Goal: Task Accomplishment & Management: Contribute content

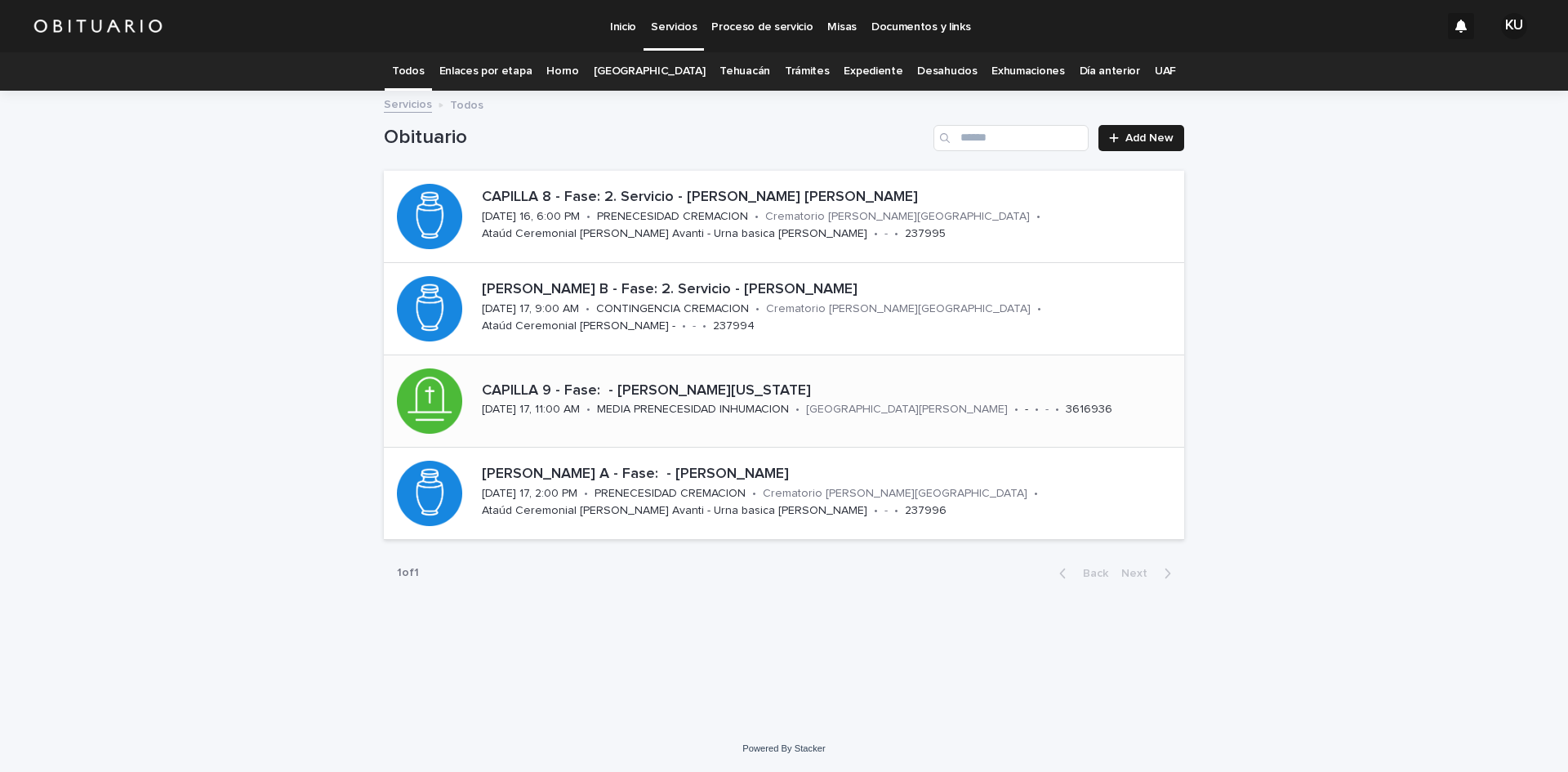
click at [768, 389] on p "CAPILLA 9 - Fase: - [PERSON_NAME][US_STATE]" at bounding box center [829, 392] width 695 height 18
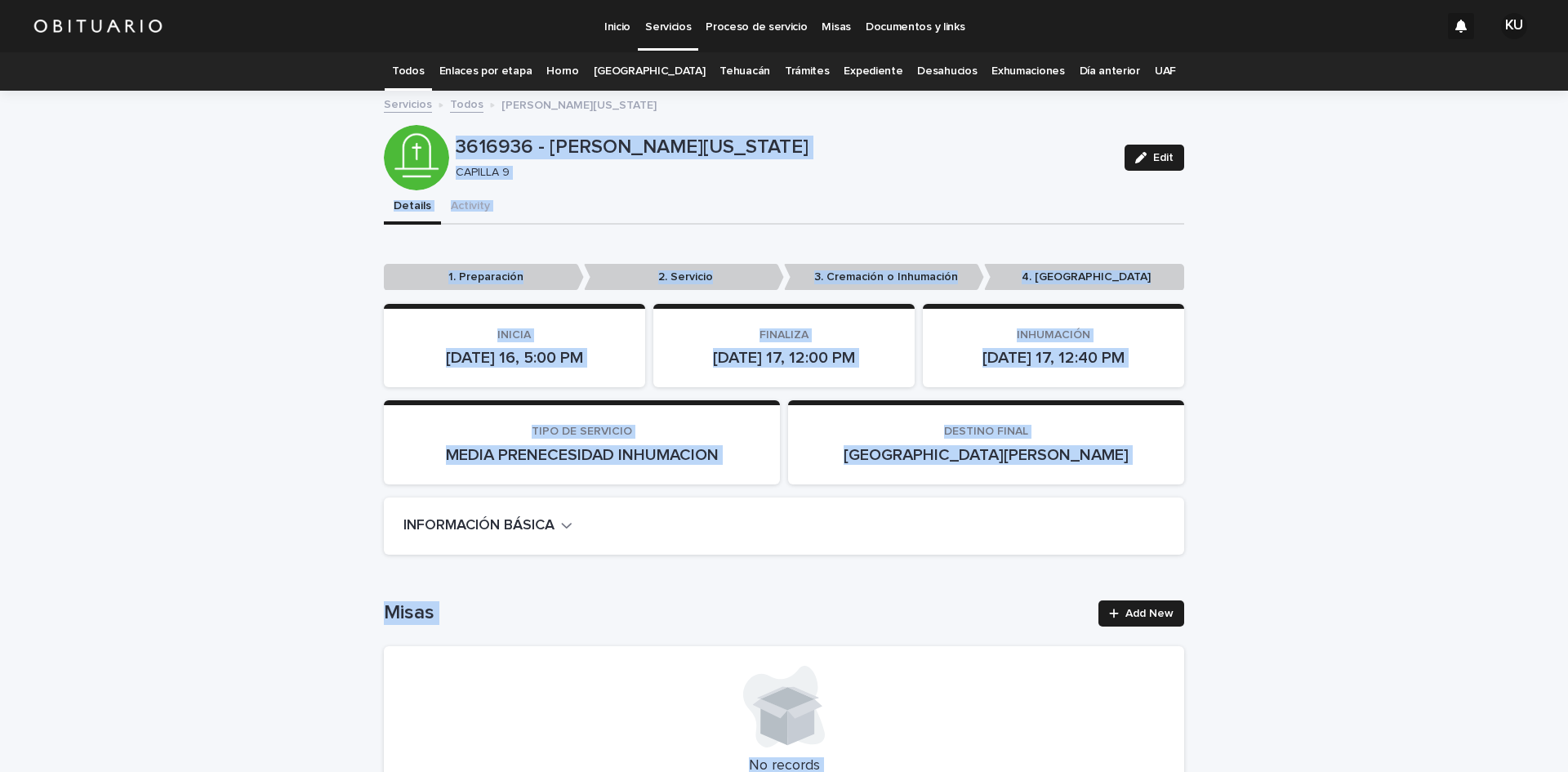
click at [417, 69] on link "Todos" at bounding box center [408, 72] width 32 height 39
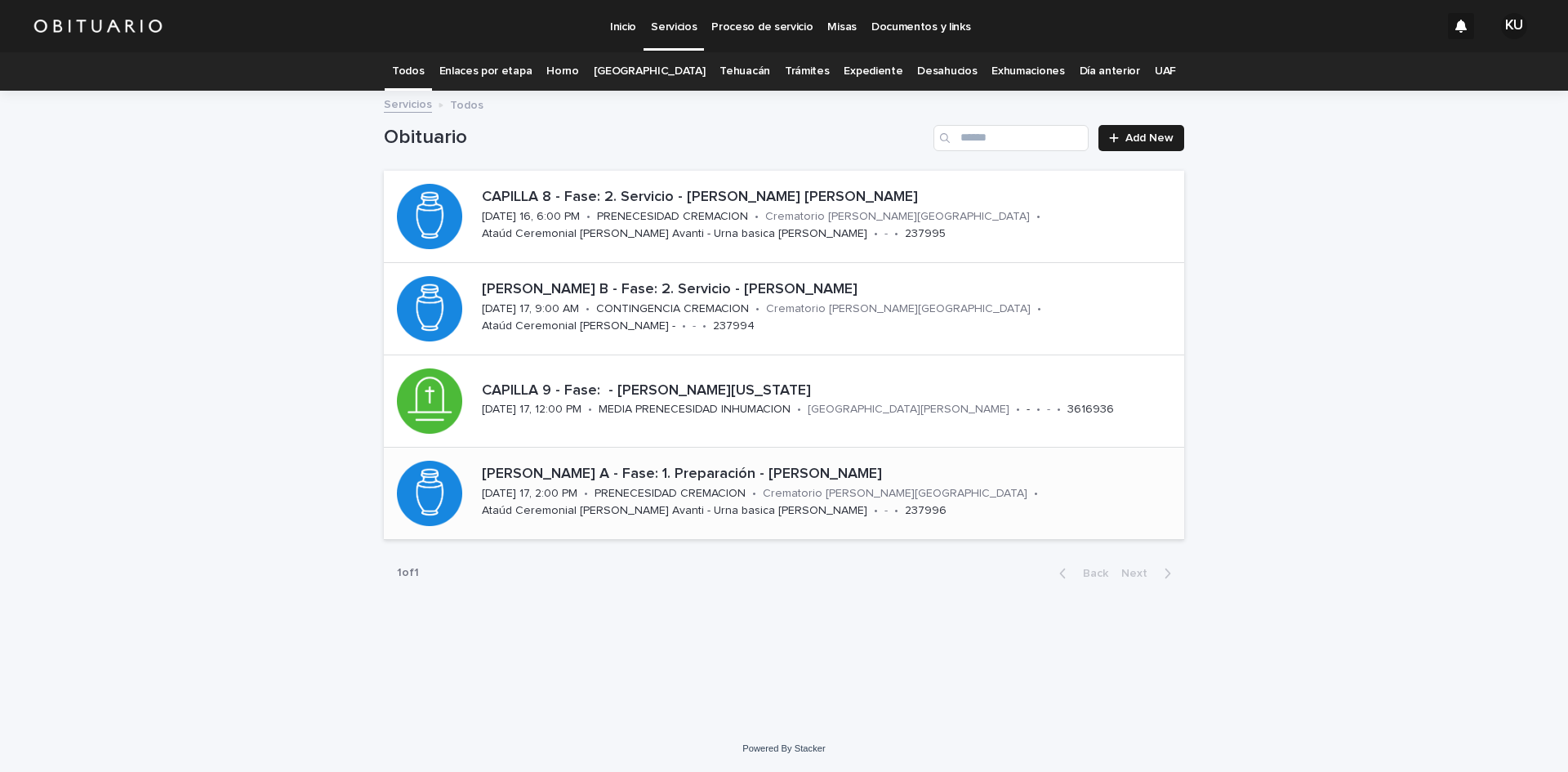
click at [886, 473] on p "[PERSON_NAME] A - Fase: 1. Preparación - [PERSON_NAME]" at bounding box center [829, 475] width 695 height 18
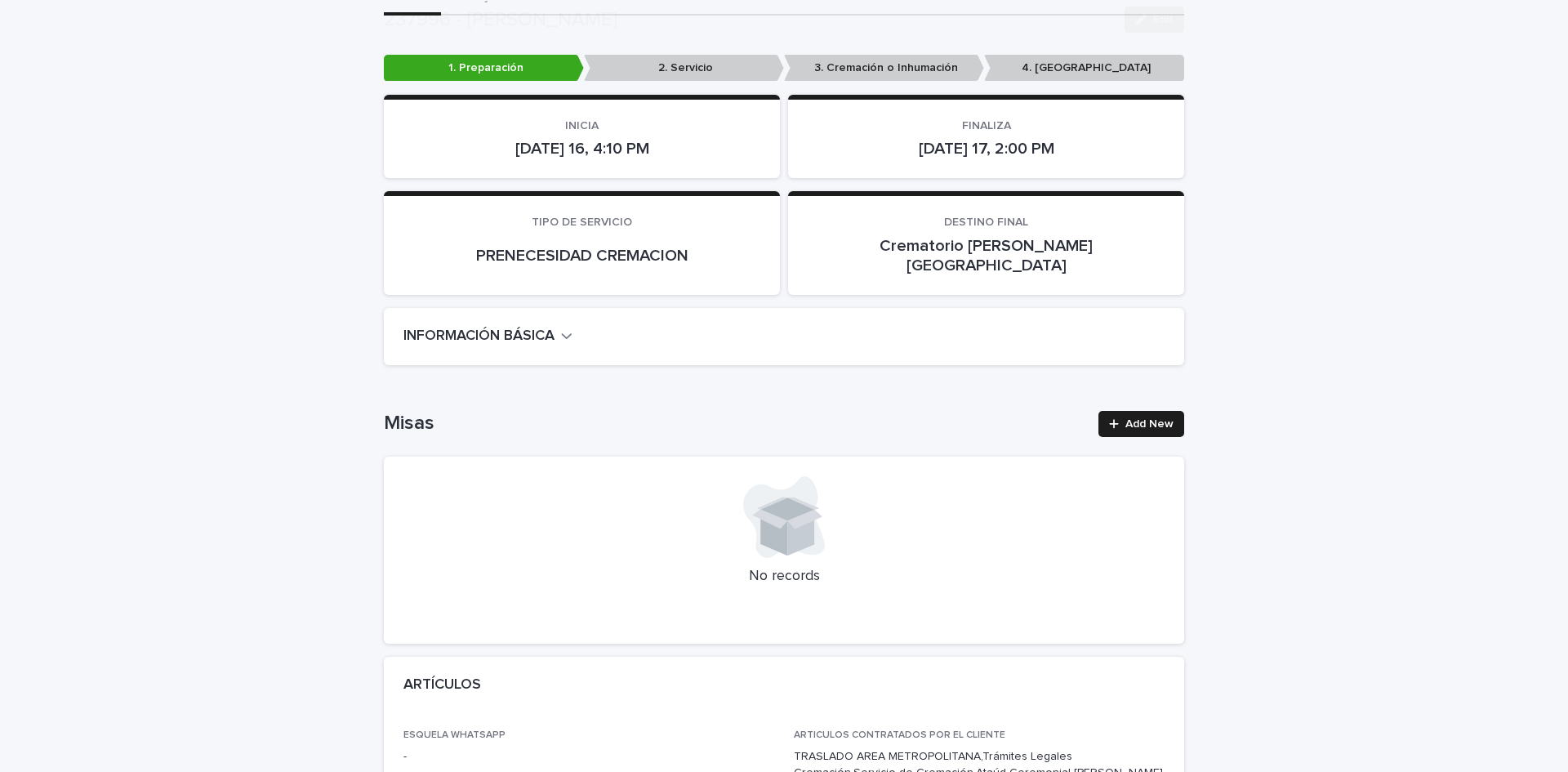
scroll to position [696, 0]
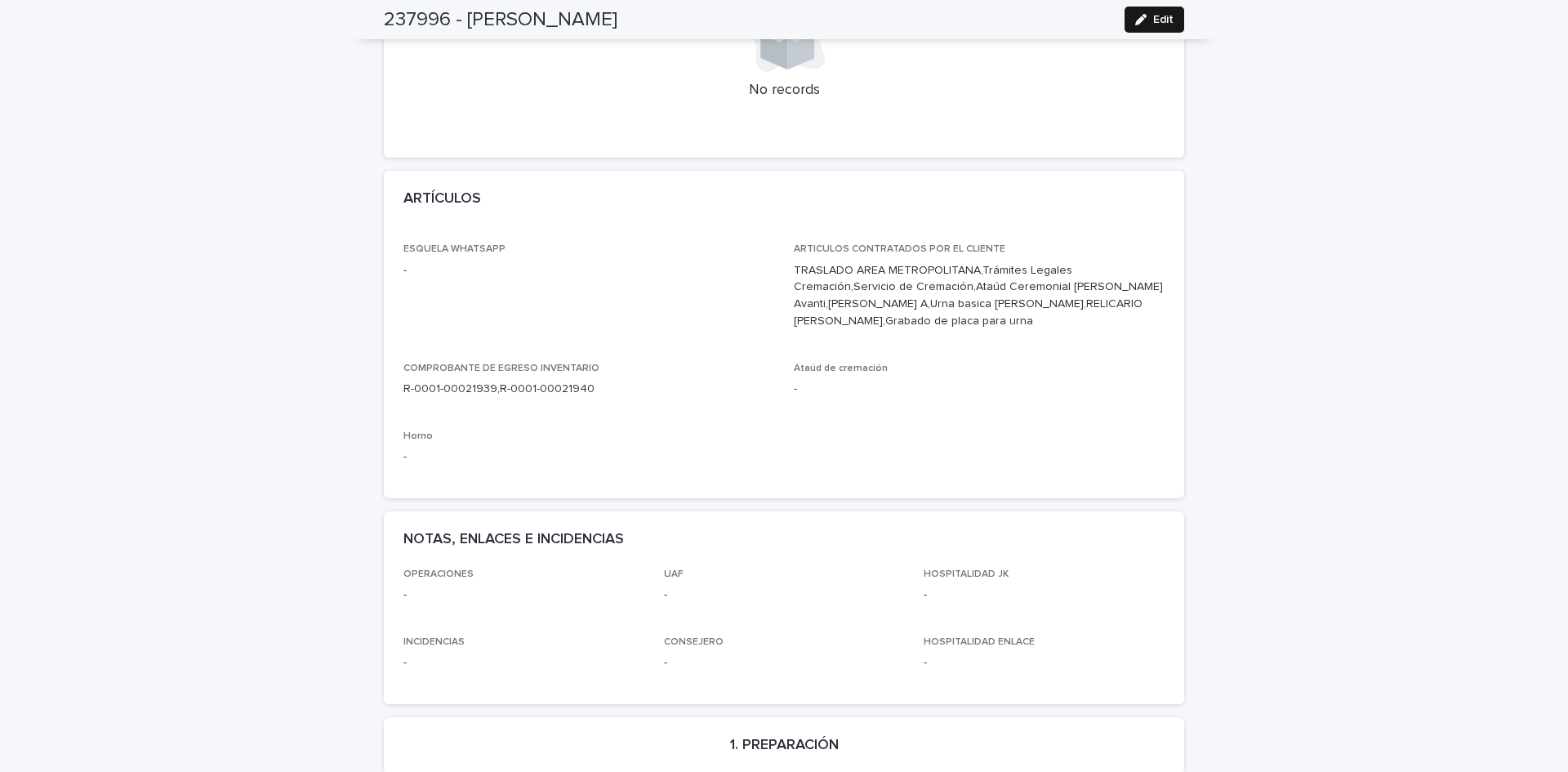
click at [1153, 15] on span "Edit" at bounding box center [1163, 19] width 20 height 11
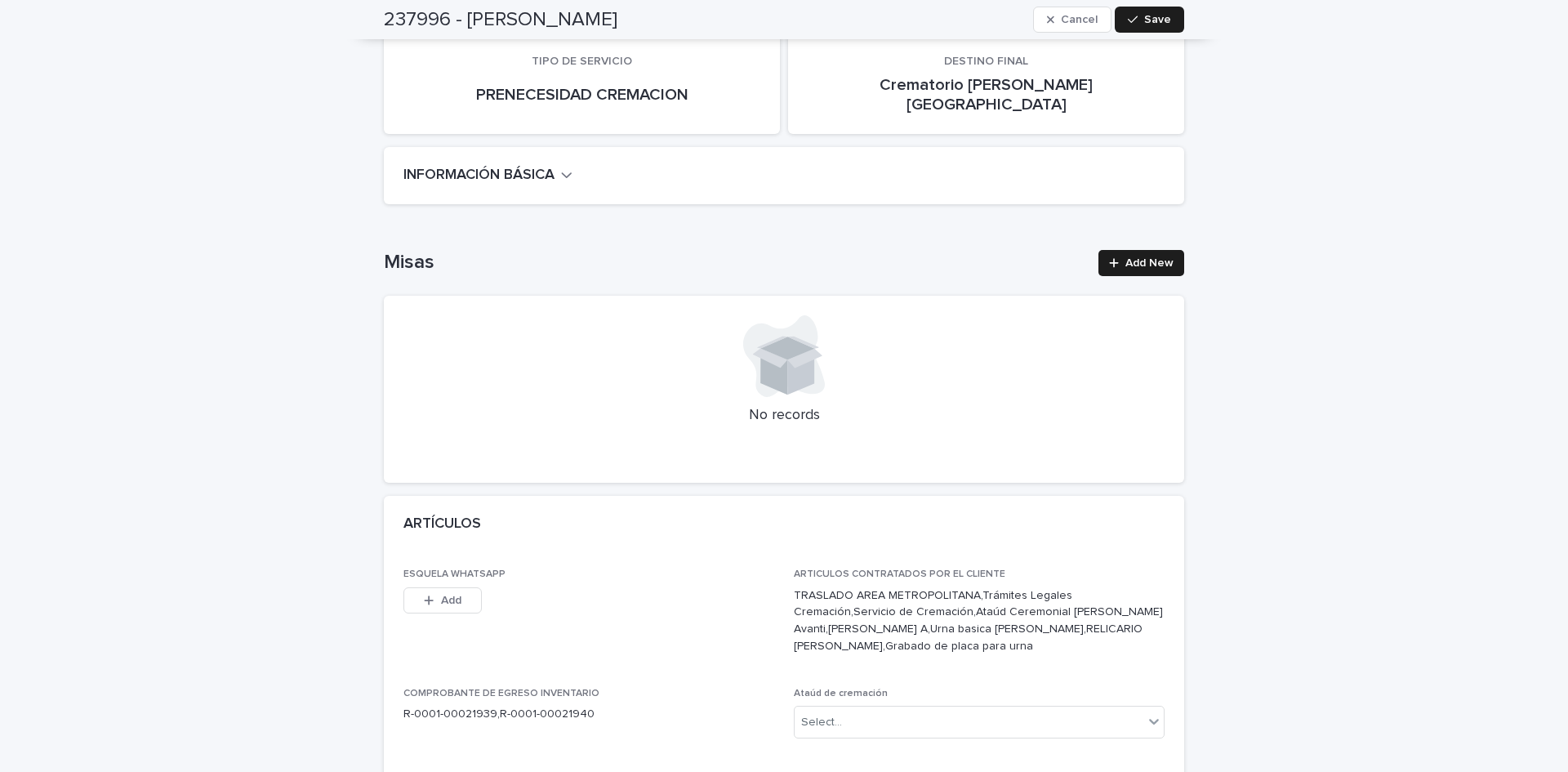
scroll to position [365, 0]
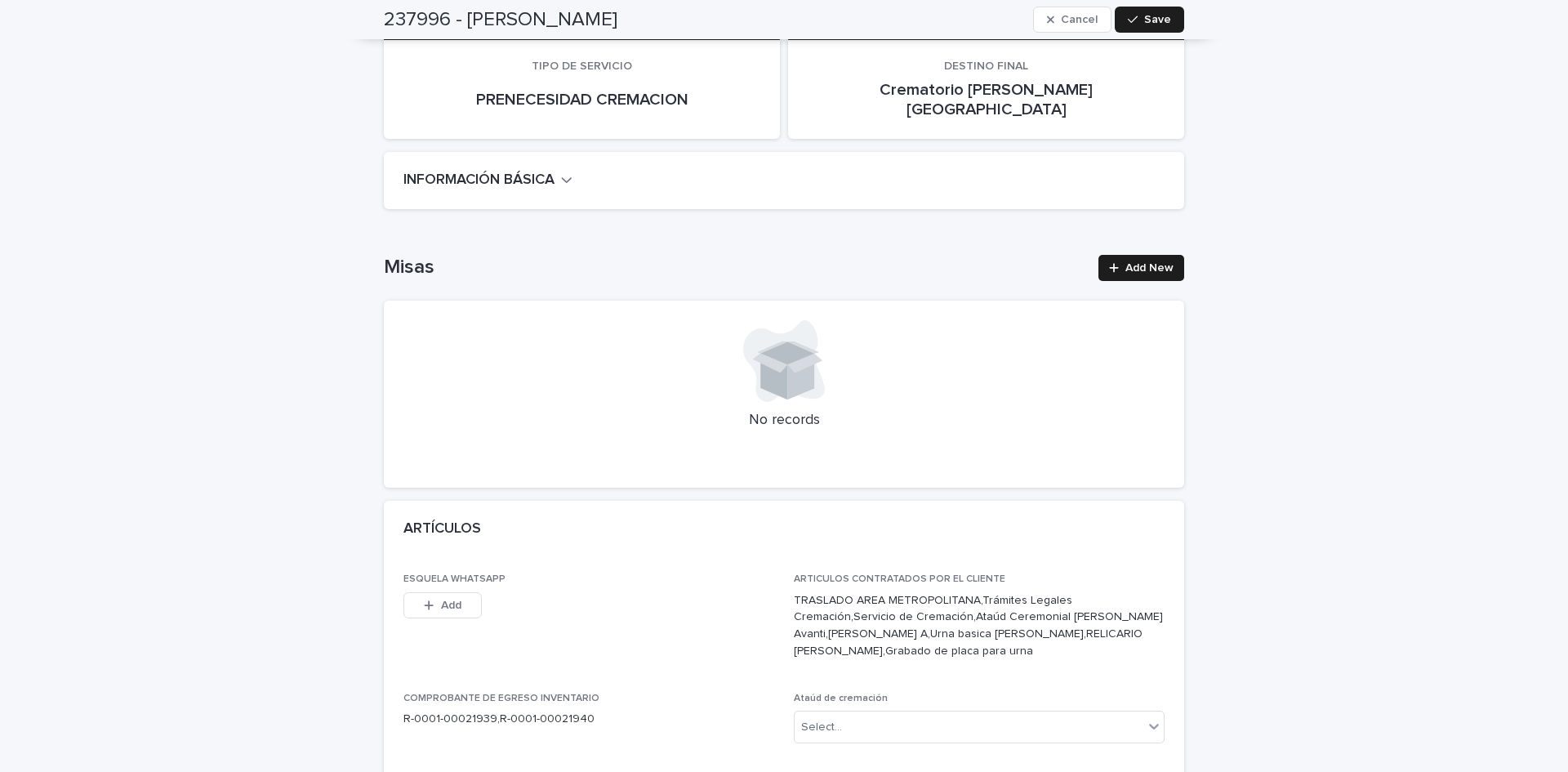
click at [766, 353] on icon at bounding box center [773, 376] width 27 height 47
click at [1101, 255] on link "Add New" at bounding box center [1141, 267] width 85 height 26
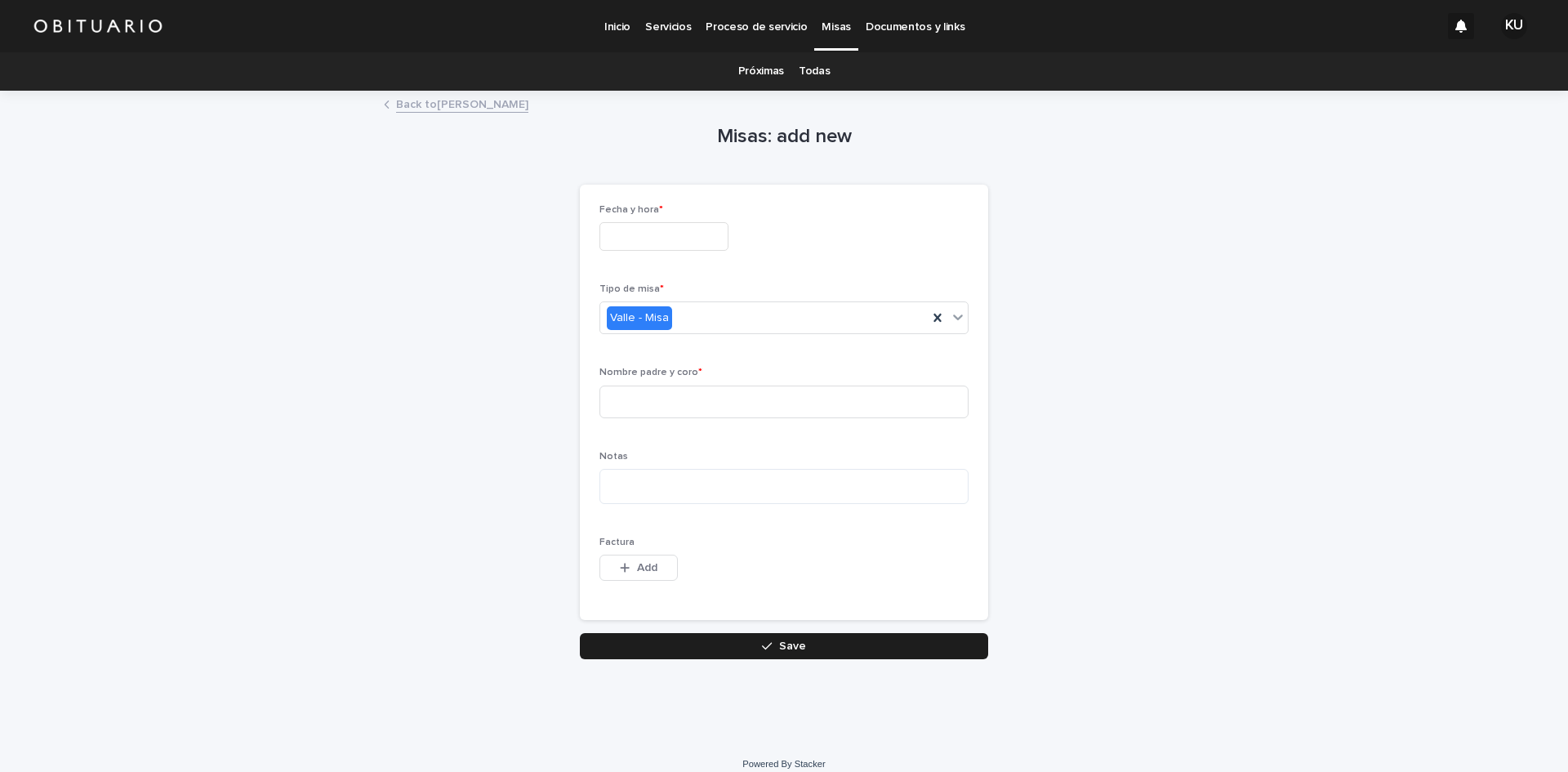
click at [694, 233] on input "text" at bounding box center [664, 236] width 129 height 28
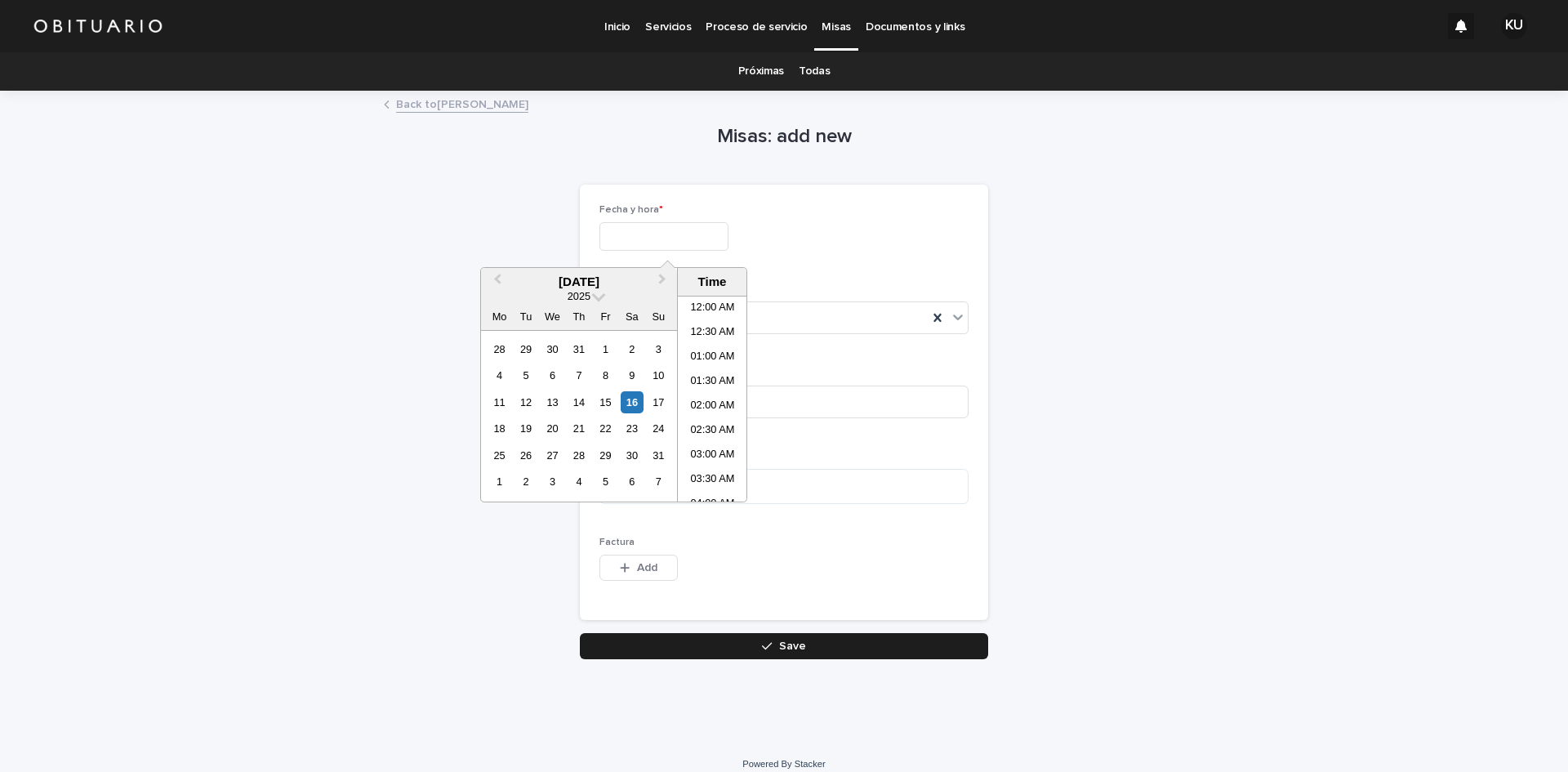
scroll to position [792, 0]
click at [649, 395] on div "17" at bounding box center [659, 403] width 22 height 22
click at [681, 244] on input "**********" at bounding box center [664, 236] width 129 height 28
click at [717, 302] on li "09:00 AM" at bounding box center [713, 306] width 70 height 25
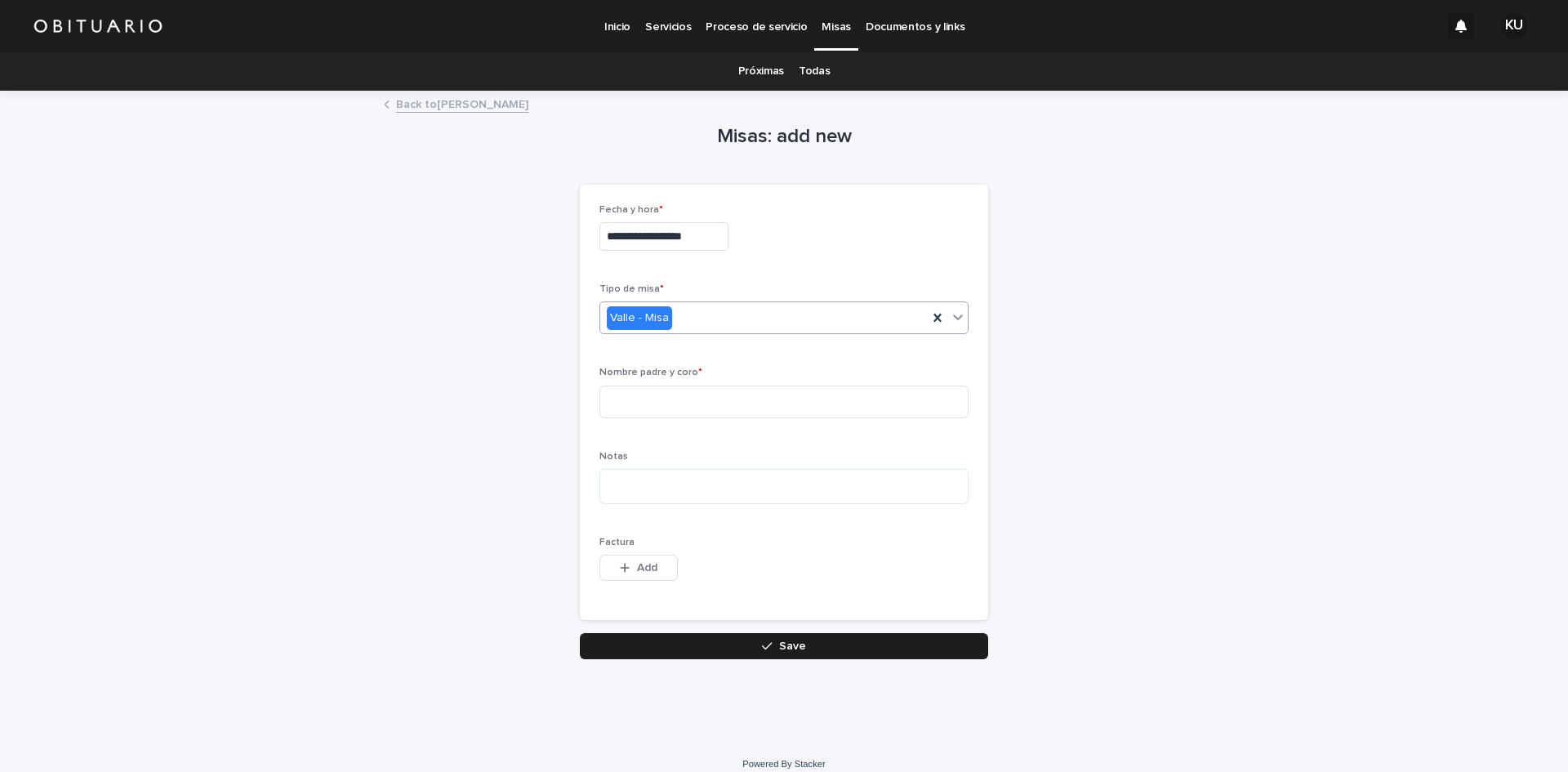
type input "**********"
click at [930, 321] on icon at bounding box center [938, 318] width 17 height 17
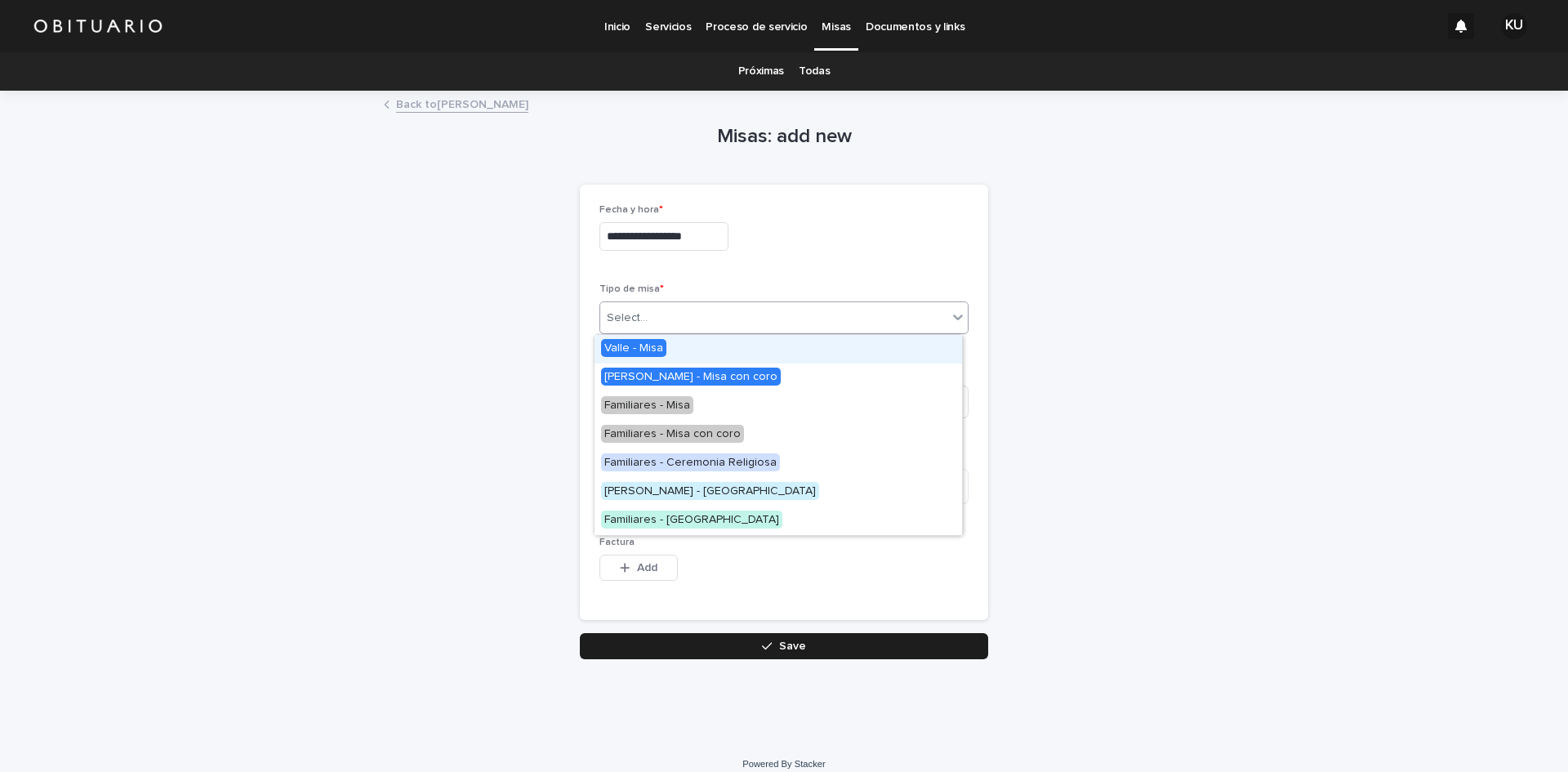
click at [950, 312] on icon at bounding box center [958, 317] width 17 height 17
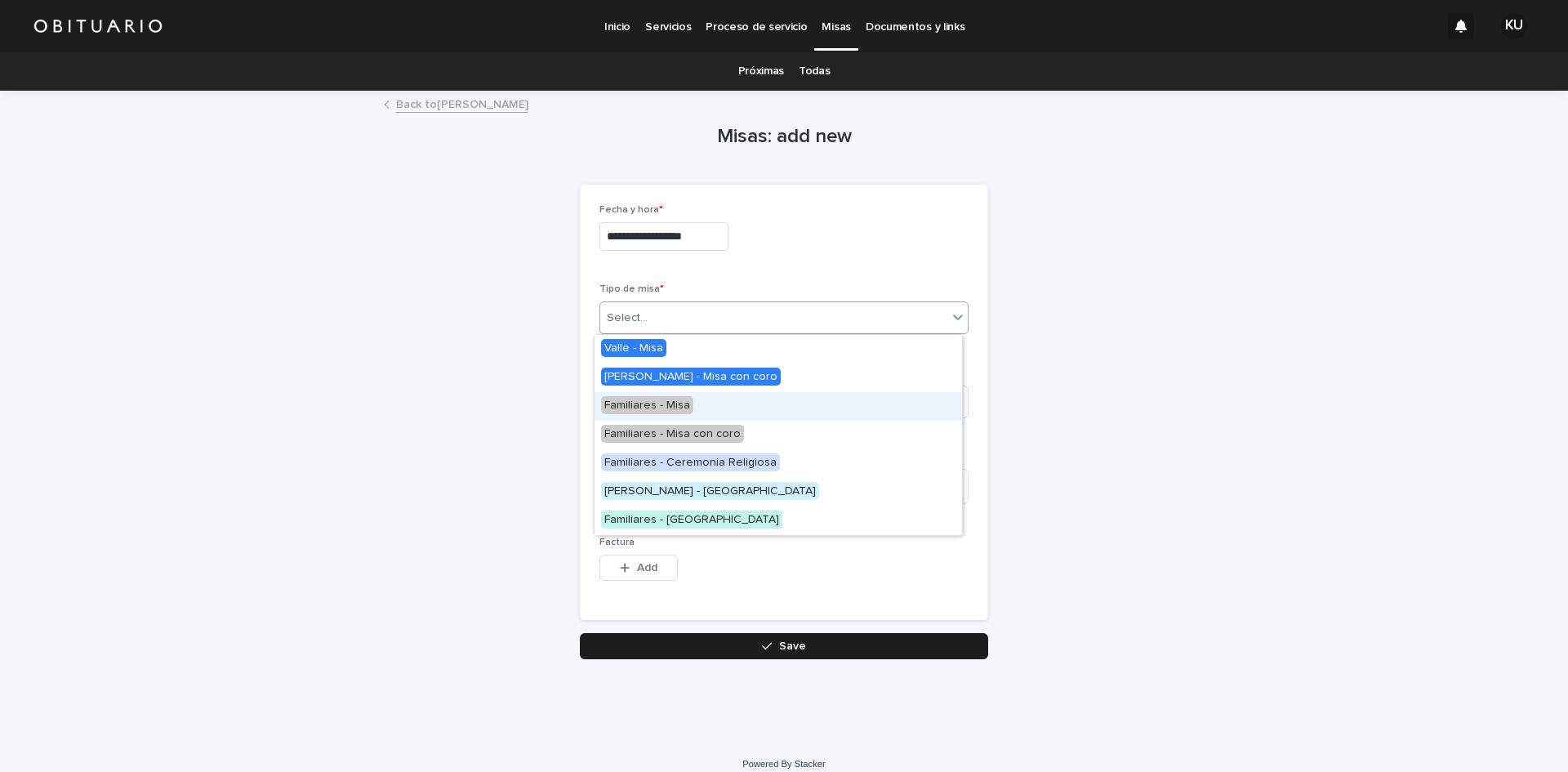
click at [662, 406] on span "Familiares - Misa" at bounding box center [647, 405] width 92 height 18
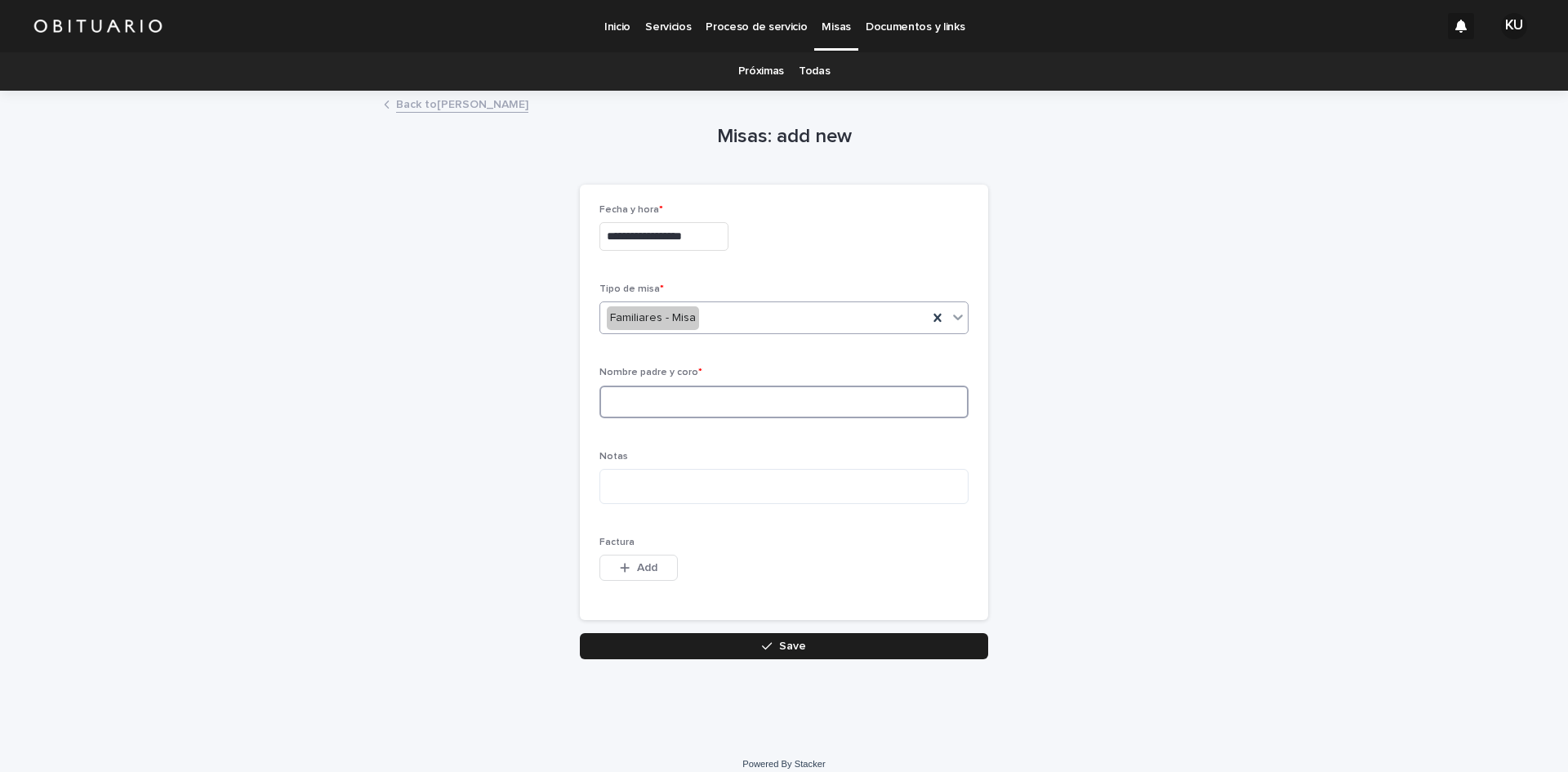
click at [651, 406] on input at bounding box center [784, 403] width 369 height 33
type input "*"
type input "**********"
click at [736, 644] on button "Save" at bounding box center [784, 646] width 409 height 26
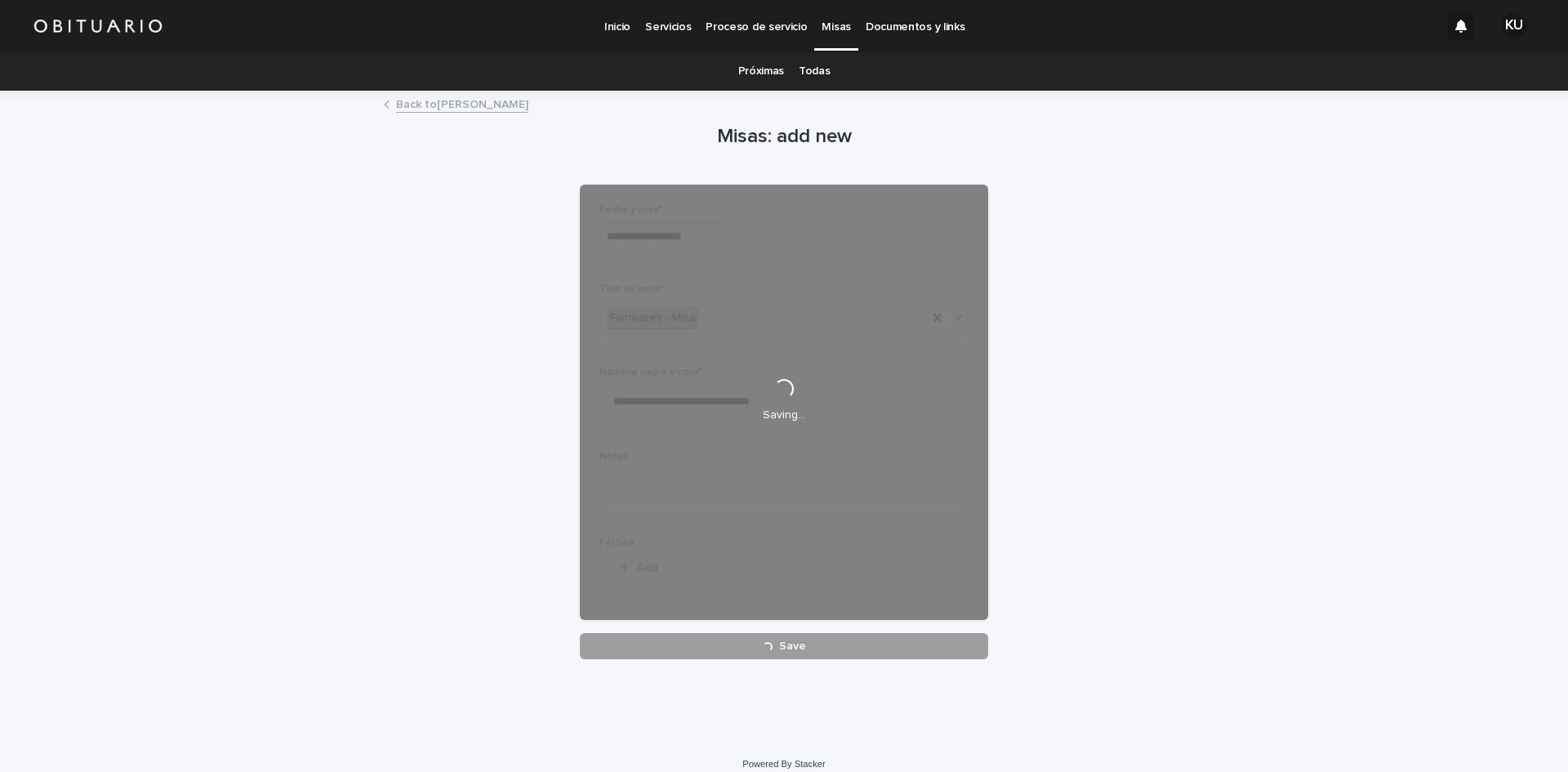
scroll to position [16, 0]
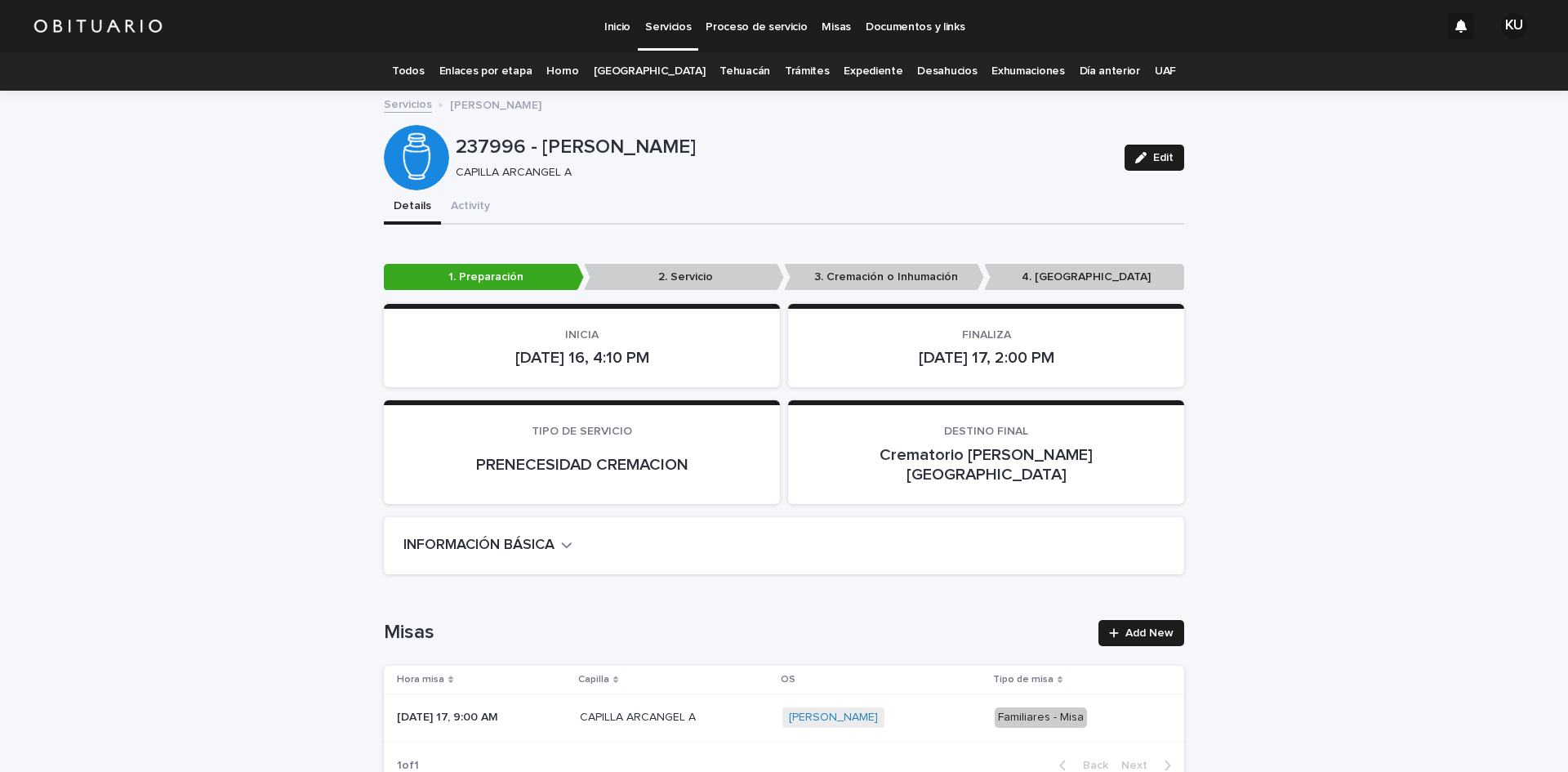
click at [423, 66] on link "Todos" at bounding box center [408, 72] width 32 height 39
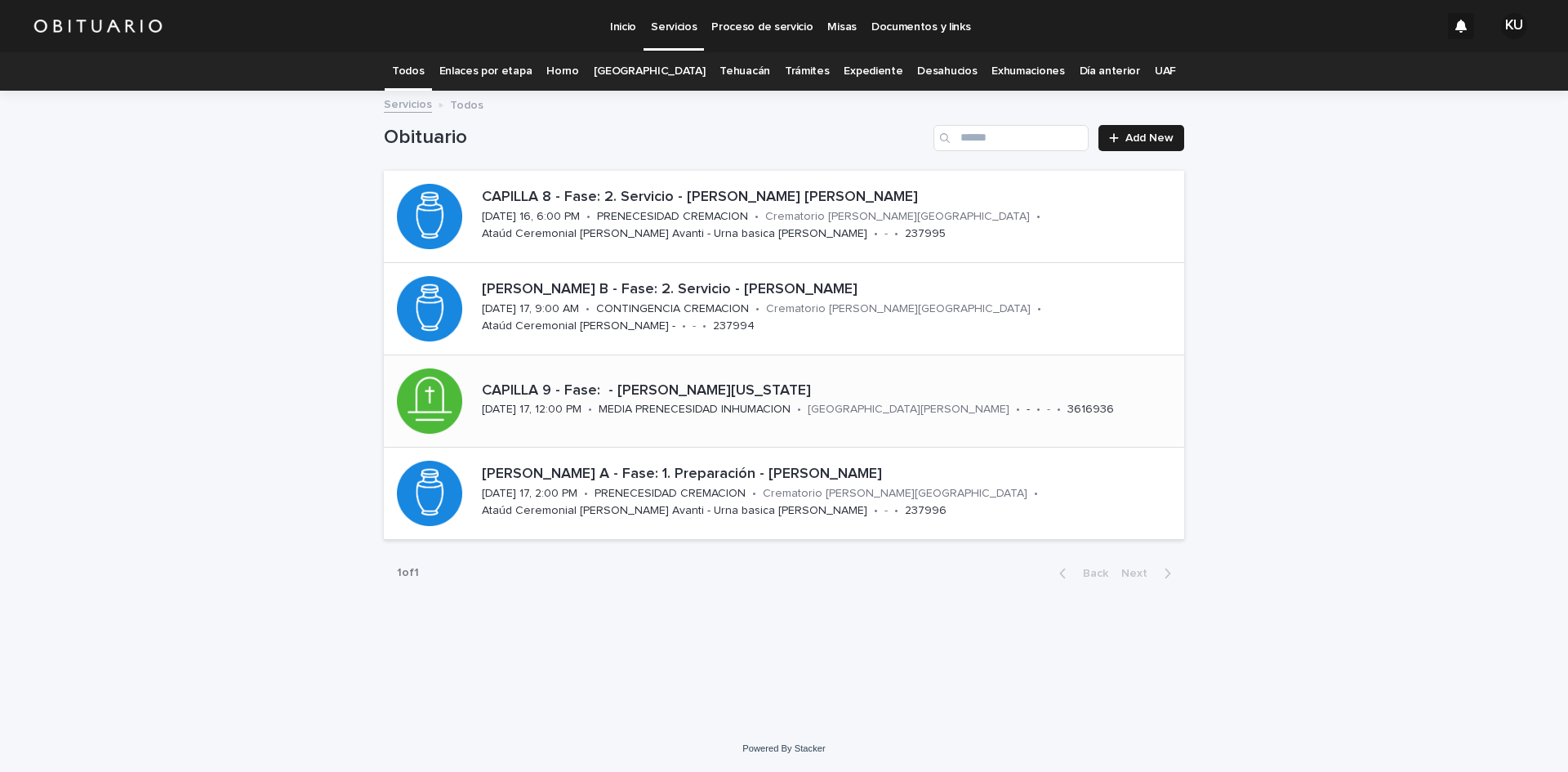
click at [846, 392] on p "CAPILLA 9 - Fase: - [PERSON_NAME][US_STATE]" at bounding box center [829, 392] width 695 height 18
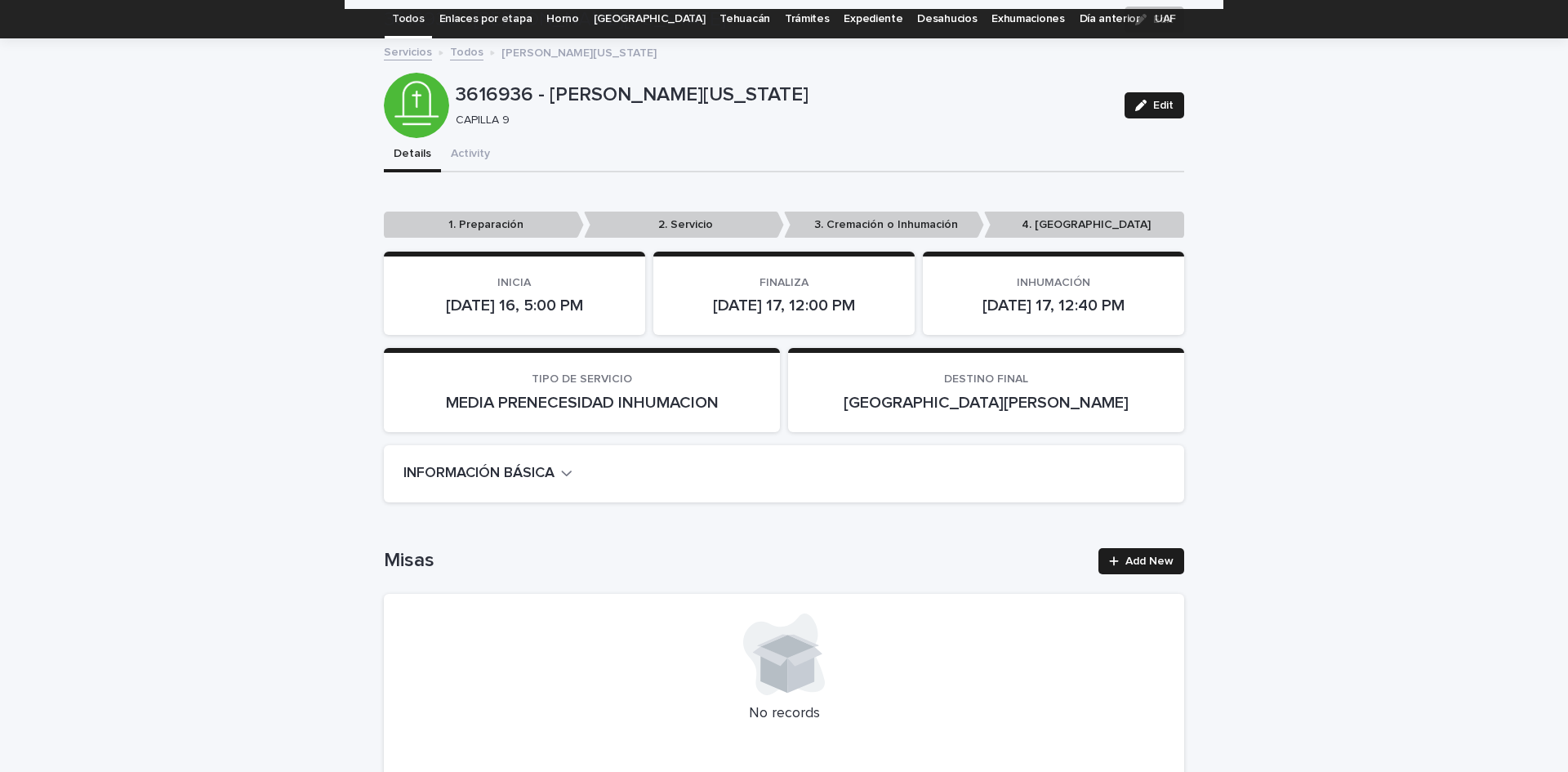
scroll to position [3769, 0]
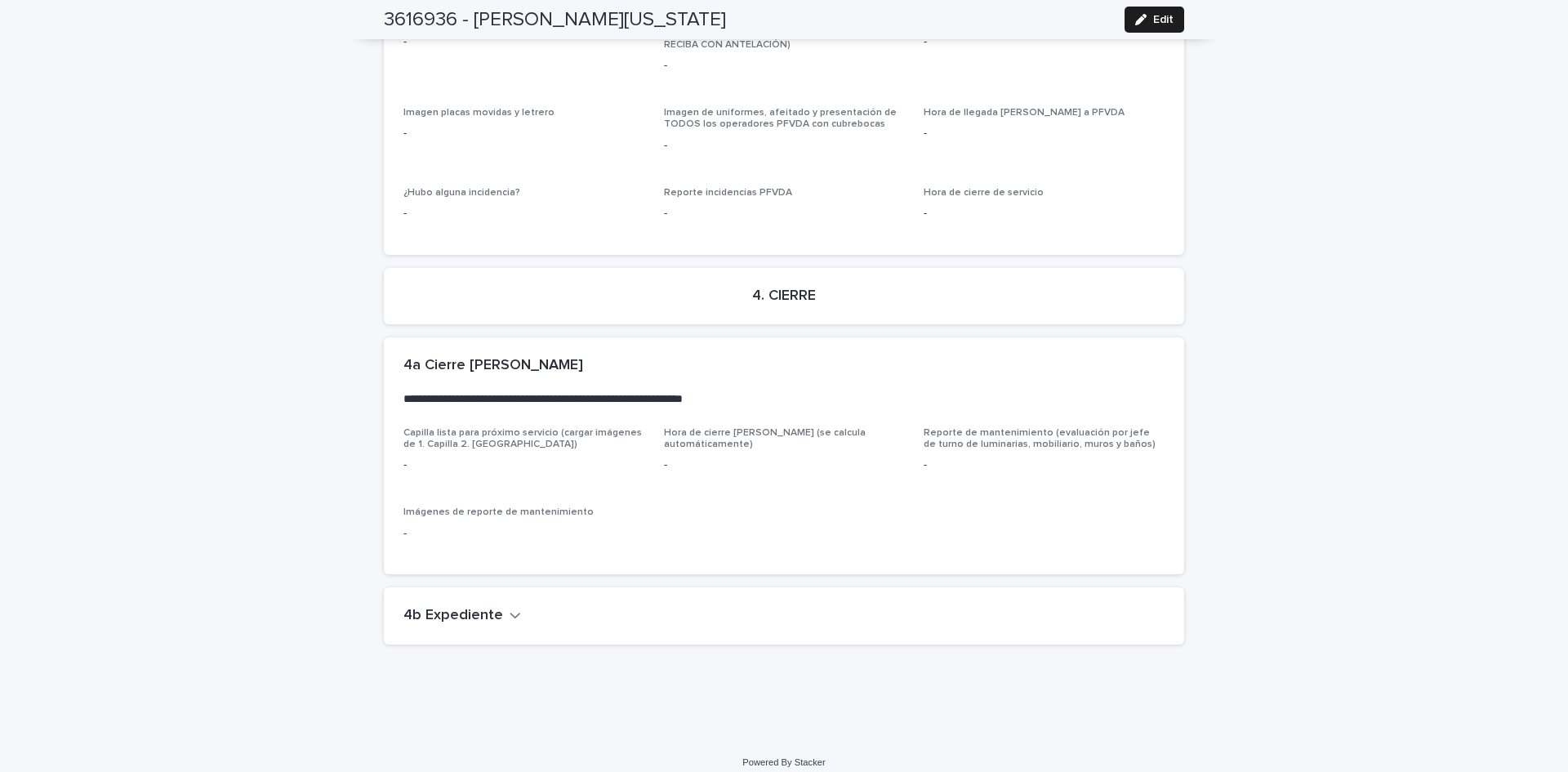
click at [510, 607] on icon "button" at bounding box center [515, 615] width 11 height 15
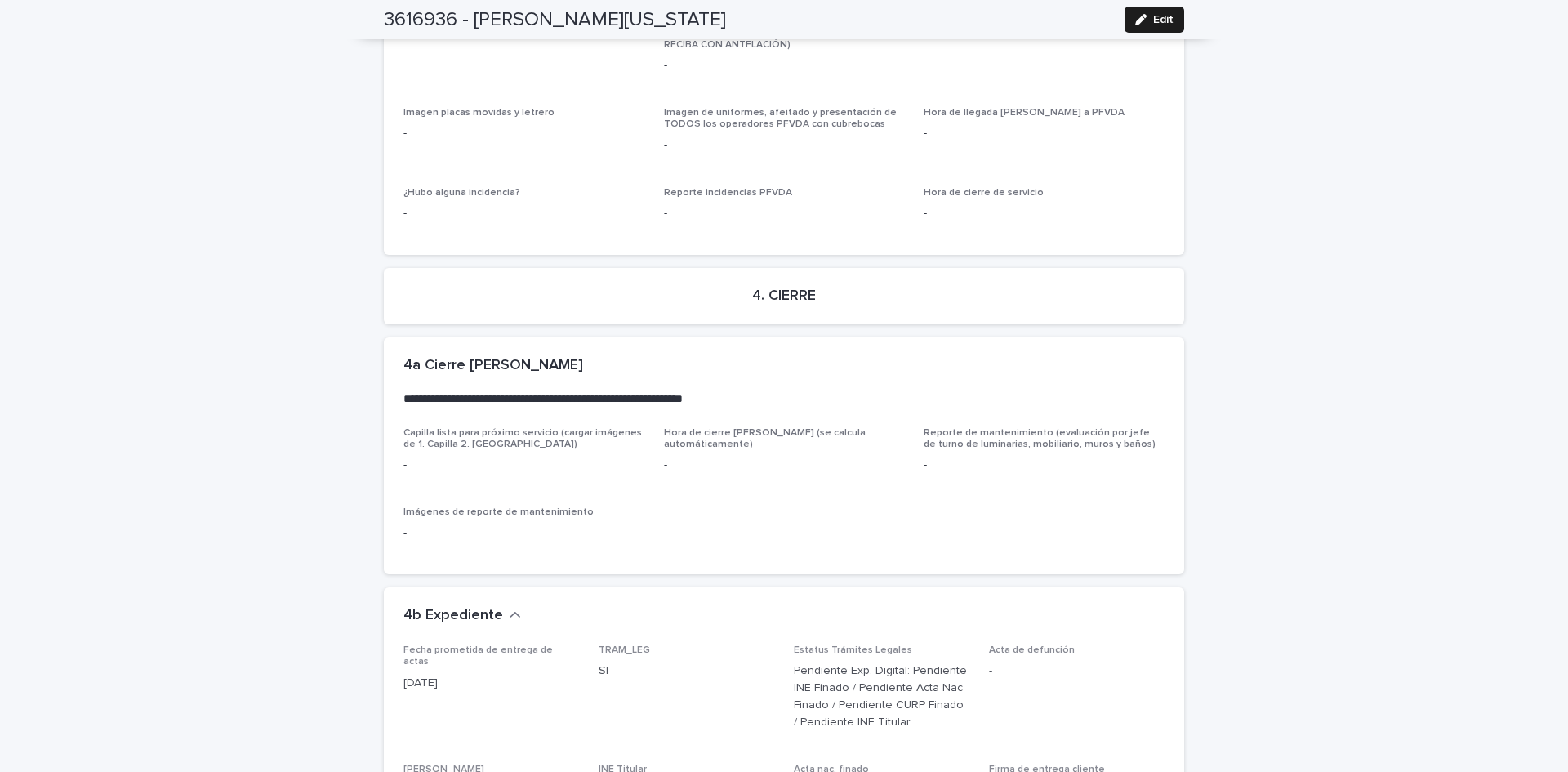
scroll to position [3991, 0]
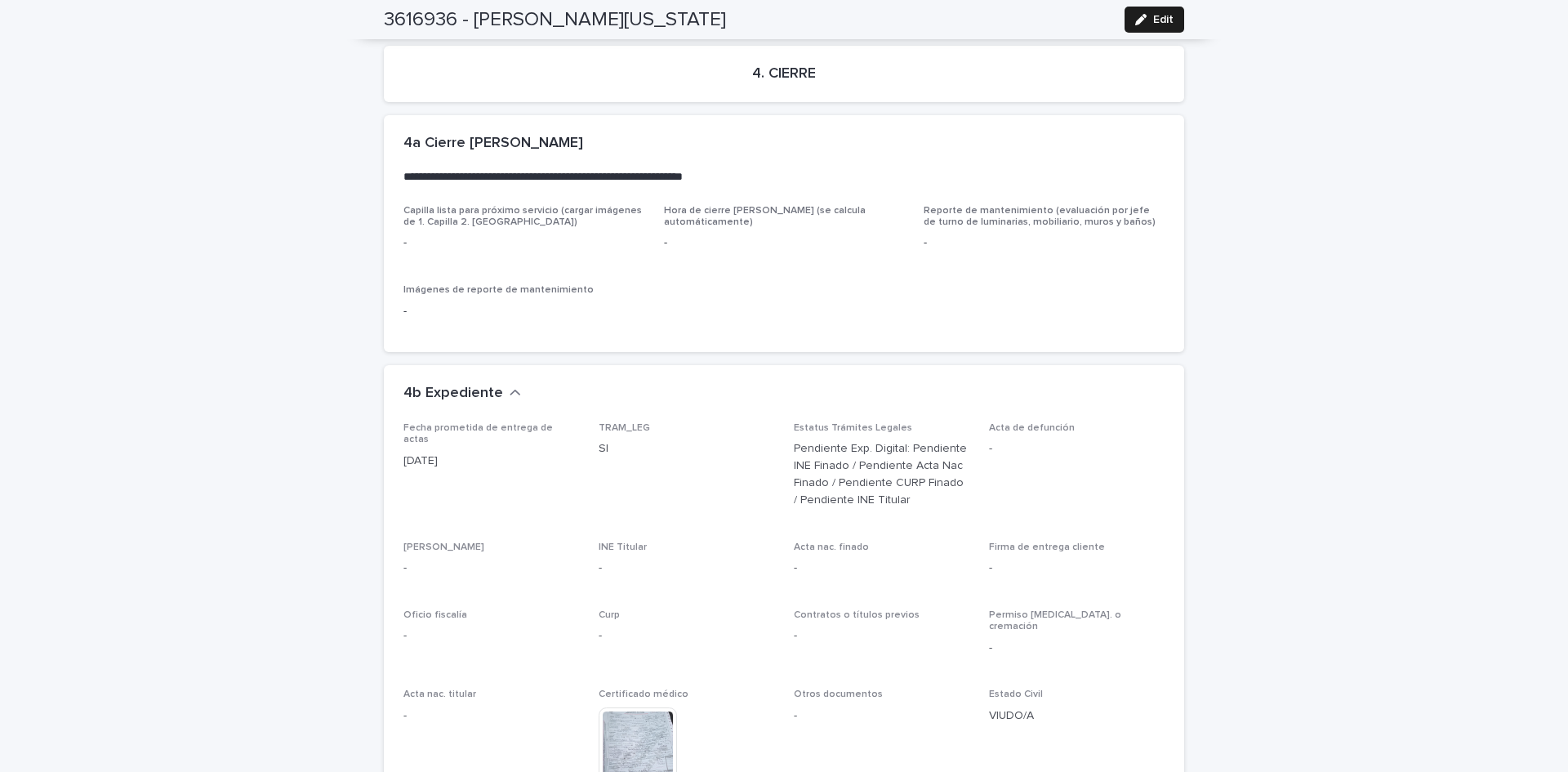
drag, startPoint x: 1552, startPoint y: 678, endPoint x: 760, endPoint y: 452, distance: 823.6
click at [1153, 21] on span "Edit" at bounding box center [1163, 19] width 20 height 11
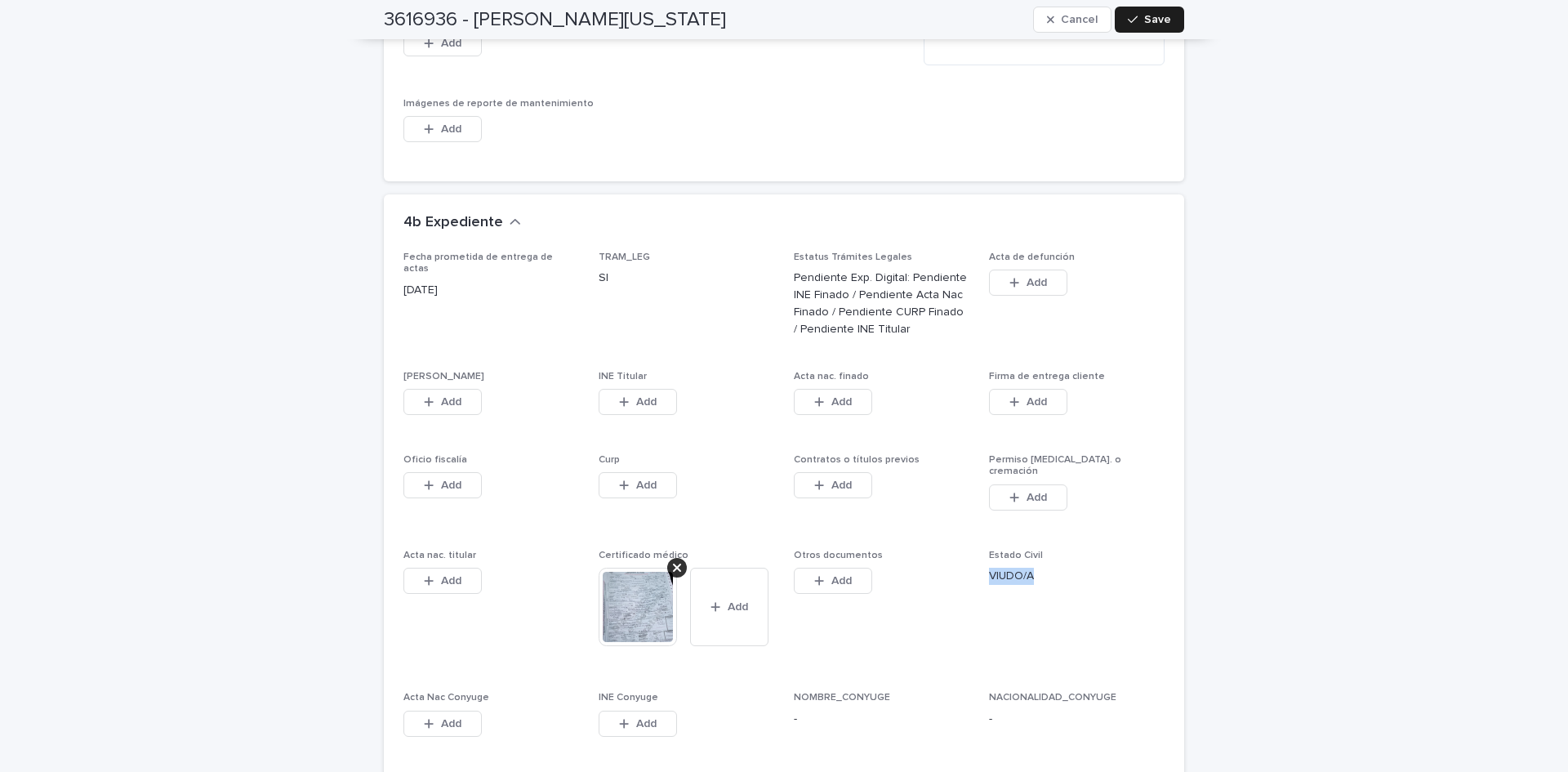
scroll to position [4811, 0]
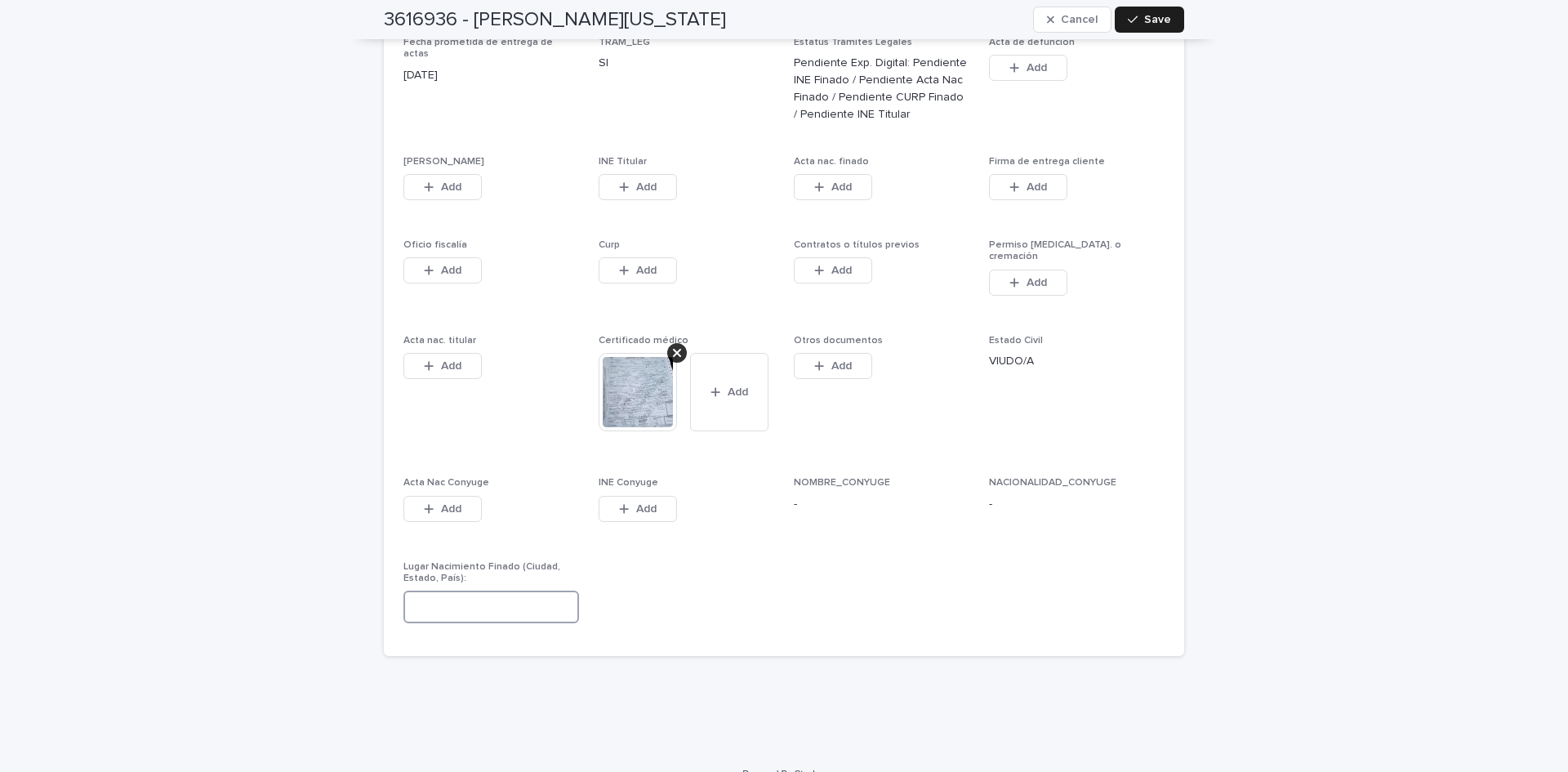
click at [532, 591] on input at bounding box center [491, 607] width 175 height 33
type input "*"
type input "**********"
click at [1120, 17] on button "Save" at bounding box center [1150, 19] width 70 height 26
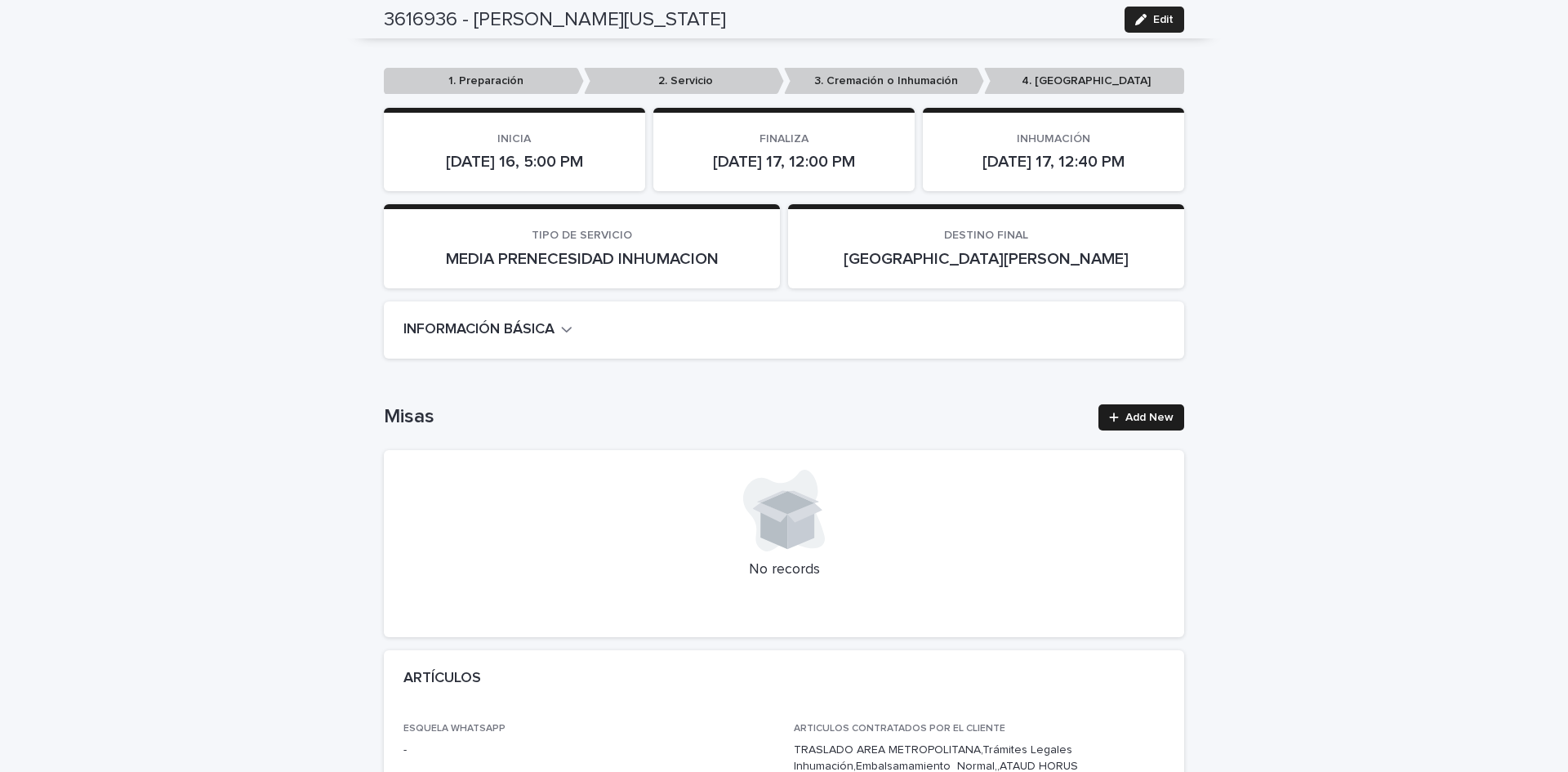
scroll to position [0, 0]
